Goal: Task Accomplishment & Management: Complete application form

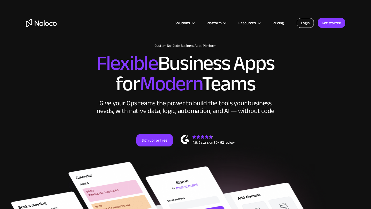
click at [303, 25] on link "Login" at bounding box center [305, 23] width 17 height 10
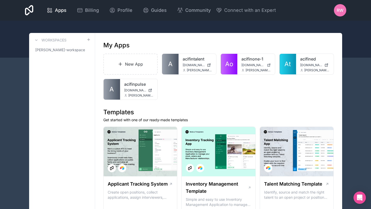
click at [120, 62] on icon at bounding box center [120, 64] width 5 height 5
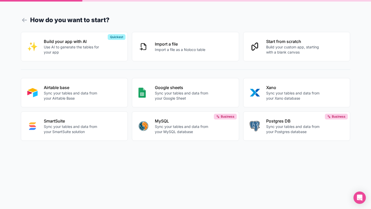
click at [125, 183] on form "How do you want to start? Build your app with AI Use AI to generate the tables …" at bounding box center [185, 110] width 329 height 197
click at [267, 57] on button "Start from scratch Build your custom app, starting with a blank canvas" at bounding box center [296, 45] width 107 height 29
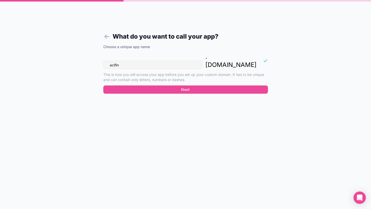
click at [183, 61] on input "acifin" at bounding box center [152, 65] width 99 height 8
click at [199, 143] on form "What do you want to call your app? Choose a unique app name acifin . noloco.co …" at bounding box center [185, 110] width 197 height 197
click at [107, 40] on icon at bounding box center [106, 36] width 7 height 7
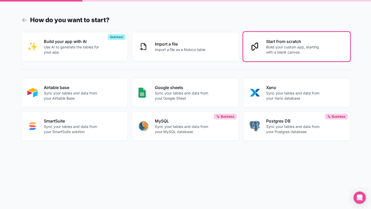
drag, startPoint x: 10, startPoint y: 11, endPoint x: 312, endPoint y: 153, distance: 333.7
click at [312, 153] on div "How do you want to start? Build your app with AI Use AI to generate the tables …" at bounding box center [185, 104] width 371 height 209
drag, startPoint x: 331, startPoint y: 154, endPoint x: 60, endPoint y: 21, distance: 302.2
click at [60, 21] on form "How do you want to start? Build your app with AI Use AI to generate the tables …" at bounding box center [185, 110] width 329 height 197
click at [60, 21] on h1 "How do you want to start?" at bounding box center [185, 19] width 329 height 9
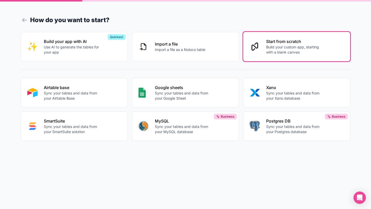
click at [60, 21] on h1 "How do you want to start?" at bounding box center [185, 19] width 329 height 9
click at [126, 16] on h1 "How do you want to start?" at bounding box center [185, 19] width 329 height 9
click at [253, 181] on form "How do you want to start? Build your app with AI Use AI to generate the tables …" at bounding box center [185, 110] width 329 height 197
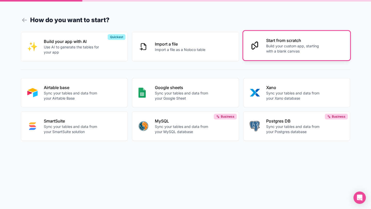
click at [276, 53] on p "Build your custom app, starting with a blank canvas" at bounding box center [294, 49] width 57 height 10
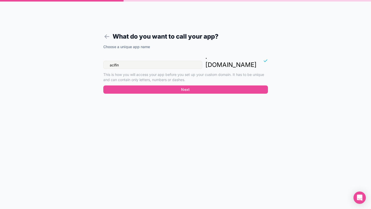
click at [159, 61] on input "acifin" at bounding box center [152, 65] width 99 height 8
type input "e"
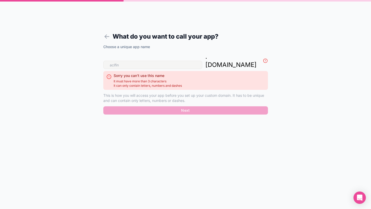
type input "r"
type input "e"
type input "r"
type input "d"
type input "f"
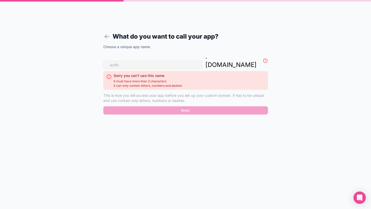
type input "d"
type input "f"
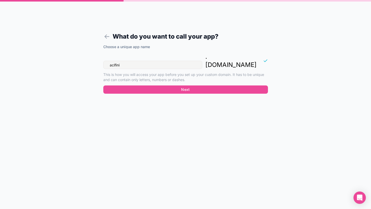
type input "acifin"
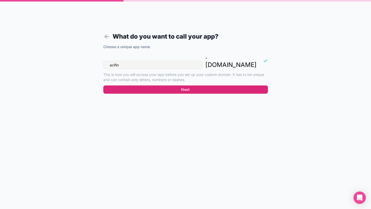
click at [187, 85] on button "Next" at bounding box center [185, 89] width 164 height 8
click at [159, 85] on button "Next" at bounding box center [185, 89] width 164 height 8
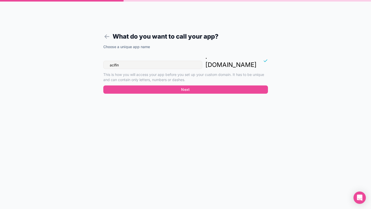
click at [227, 131] on form "What do you want to call your app? Choose a unique app name acifin . noloco.co …" at bounding box center [185, 110] width 197 height 197
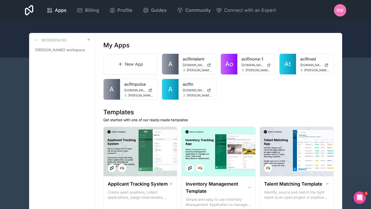
click at [282, 91] on div "New App A acifintalent acifintalent.noloco.co ronnie@acifin.co.uk Ao acifinone-…" at bounding box center [218, 77] width 230 height 46
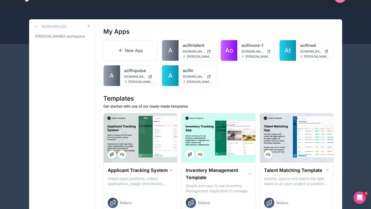
scroll to position [12, 0]
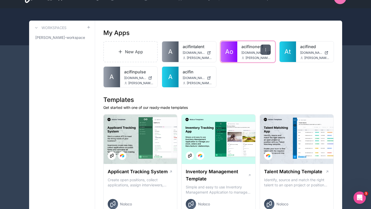
click at [265, 47] on div at bounding box center [265, 50] width 10 height 10
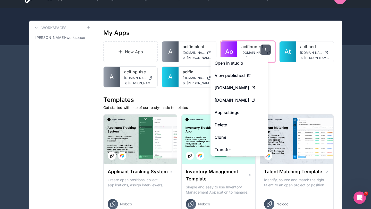
click at [265, 47] on div at bounding box center [265, 50] width 10 height 10
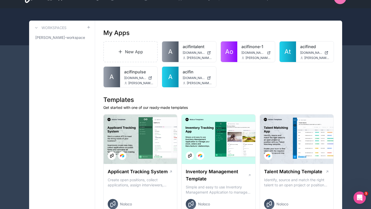
click at [291, 72] on div "New App A acifintalent acifintalent.noloco.co ronnie@acifin.co.uk Ao acifinone-…" at bounding box center [218, 64] width 230 height 46
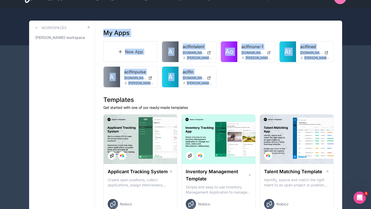
drag, startPoint x: 100, startPoint y: 31, endPoint x: 323, endPoint y: 94, distance: 231.8
drag, startPoint x: 323, startPoint y: 94, endPoint x: 99, endPoint y: 28, distance: 233.6
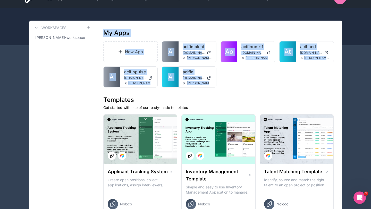
drag, startPoint x: 99, startPoint y: 28, endPoint x: 313, endPoint y: 97, distance: 224.6
click at [311, 97] on h1 "Templates" at bounding box center [218, 100] width 230 height 8
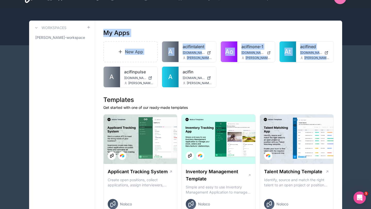
drag, startPoint x: 331, startPoint y: 89, endPoint x: 105, endPoint y: 32, distance: 233.7
click at [103, 32] on h1 "My Apps" at bounding box center [116, 33] width 26 height 8
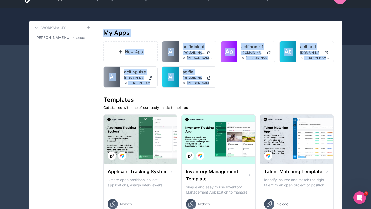
drag, startPoint x: 103, startPoint y: 32, endPoint x: 224, endPoint y: 85, distance: 132.7
click at [224, 85] on div "New App A acifintalent acifintalent.noloco.co ronnie@acifin.co.uk Ao acifinone-…" at bounding box center [218, 64] width 230 height 46
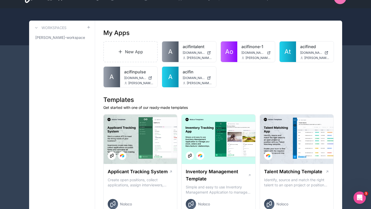
click at [238, 32] on div "My Apps" at bounding box center [218, 33] width 230 height 8
click at [185, 71] on link "acifin" at bounding box center [197, 72] width 29 height 6
